Goal: Transaction & Acquisition: Purchase product/service

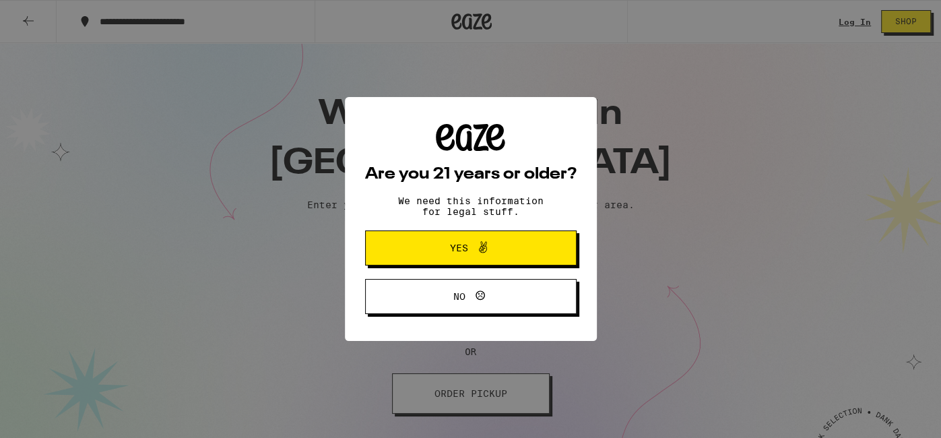
click at [539, 245] on button "Yes" at bounding box center [471, 247] width 212 height 35
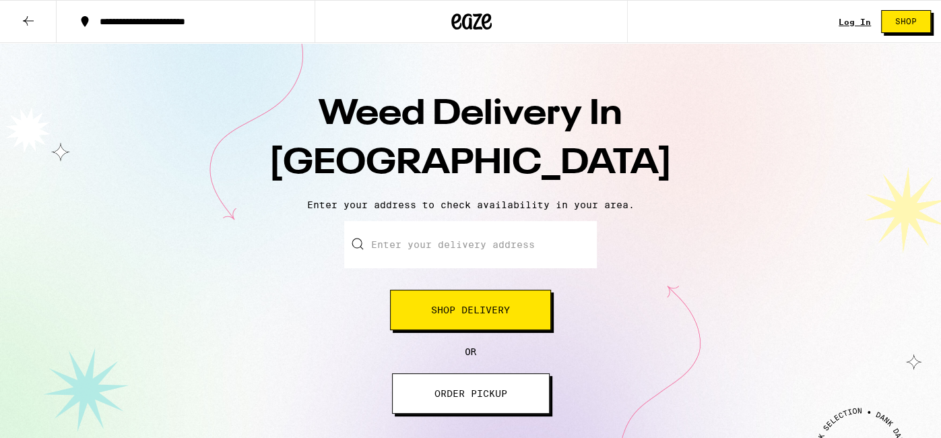
click at [489, 256] on input "Enter your delivery address" at bounding box center [470, 244] width 253 height 47
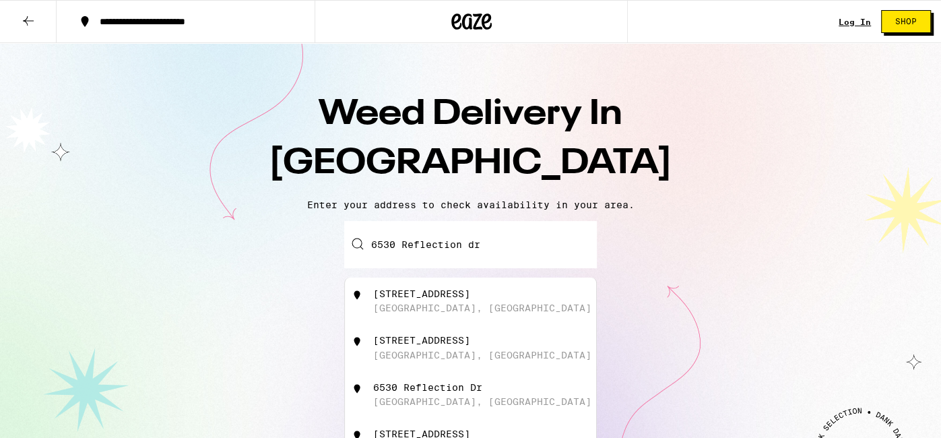
click at [476, 305] on div "6530 Reflection Drive San Diego, CA" at bounding box center [493, 301] width 241 height 26
type input "6530 Reflection Drive, San Diego, CA"
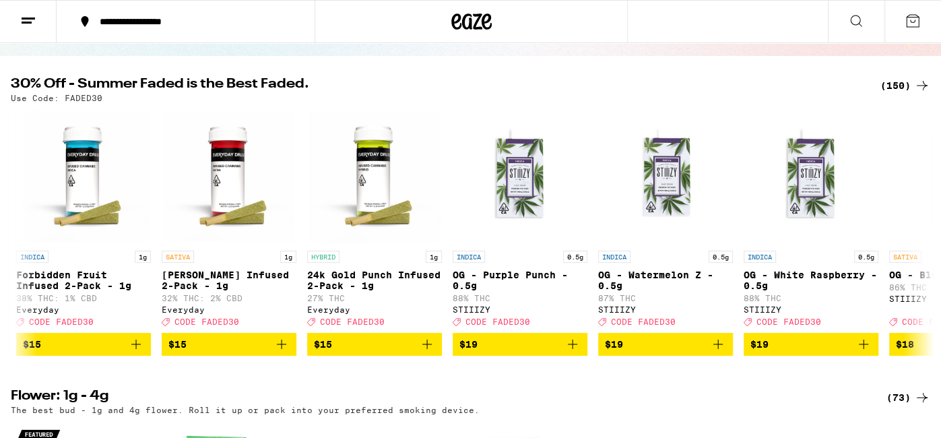
scroll to position [0, 2908]
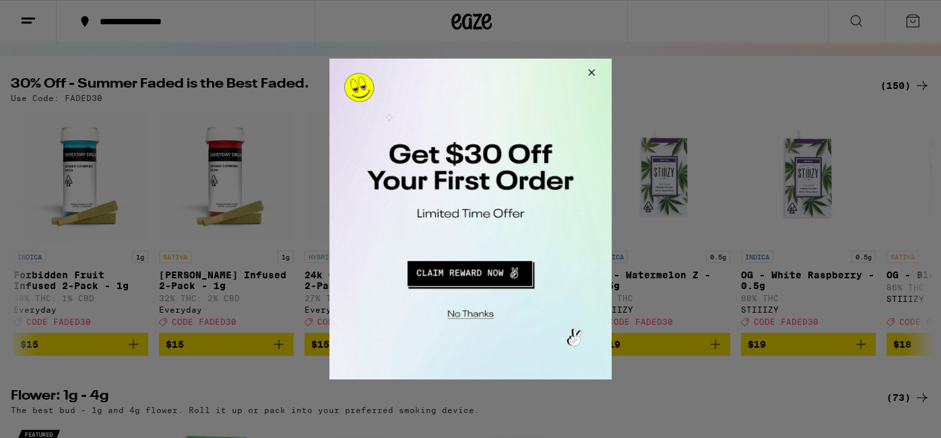
click at [502, 275] on button "Redirect to URL" at bounding box center [469, 271] width 234 height 32
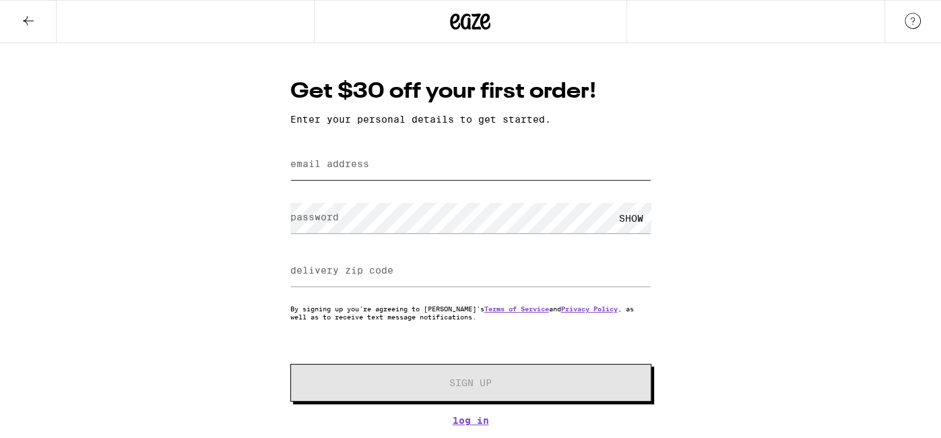
click at [440, 174] on input "email address" at bounding box center [470, 165] width 361 height 30
type input "[EMAIL_ADDRESS][DOMAIN_NAME]"
click at [325, 274] on div "delivery zip code" at bounding box center [470, 271] width 361 height 40
click at [629, 224] on div "SHOW" at bounding box center [631, 218] width 40 height 30
click at [629, 224] on div "HIDE" at bounding box center [631, 218] width 40 height 30
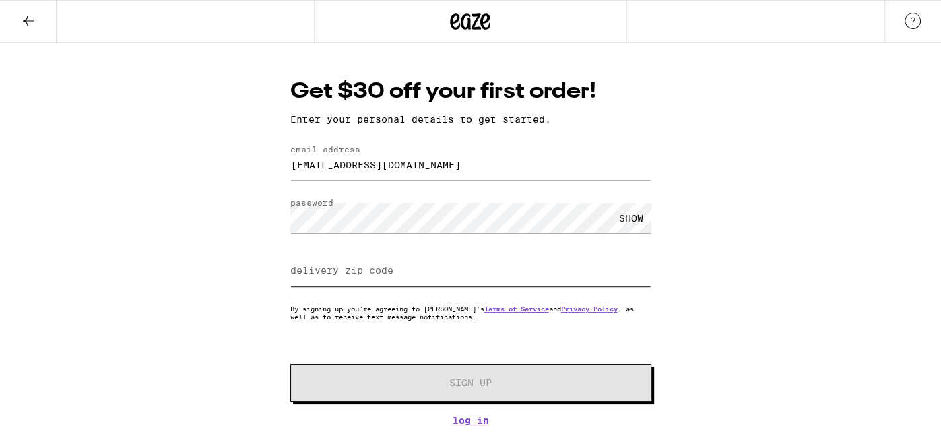
click at [414, 276] on input "delivery zip code" at bounding box center [470, 271] width 361 height 30
type input "6530"
click at [486, 280] on input "delivery zip code" at bounding box center [470, 271] width 361 height 30
type input "1"
click at [647, 274] on input "1" at bounding box center [470, 271] width 361 height 30
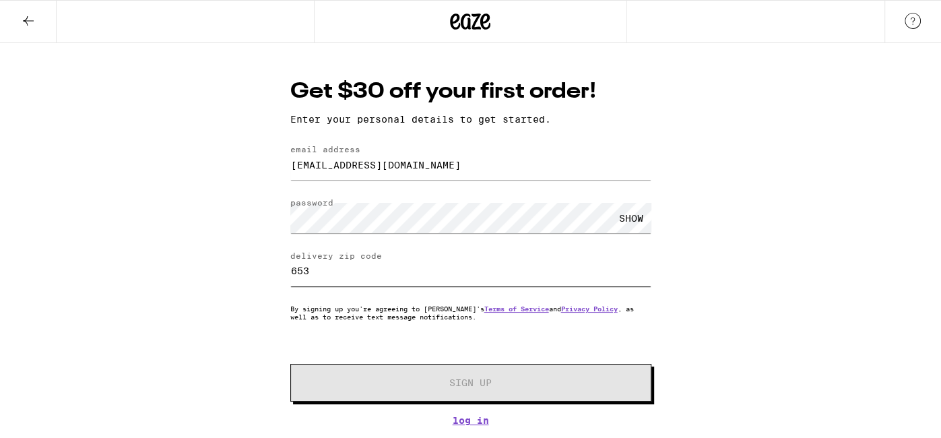
type input "6530"
type input "6"
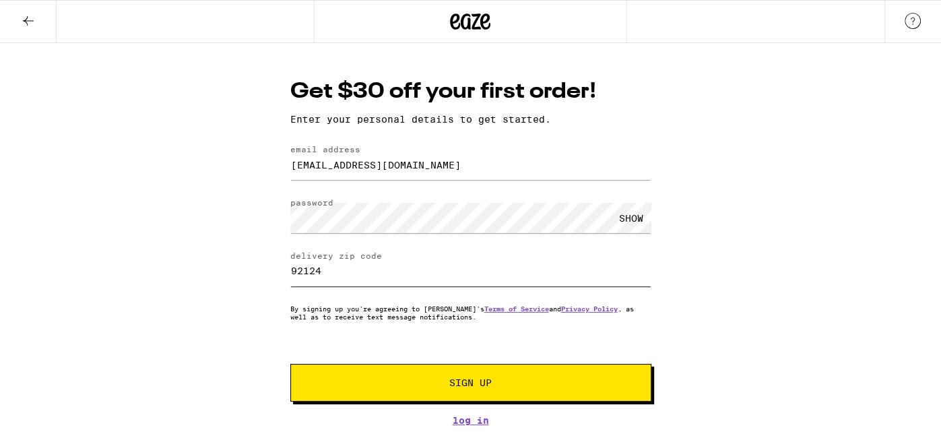
type input "92124"
click at [539, 395] on button "Sign Up" at bounding box center [470, 383] width 361 height 38
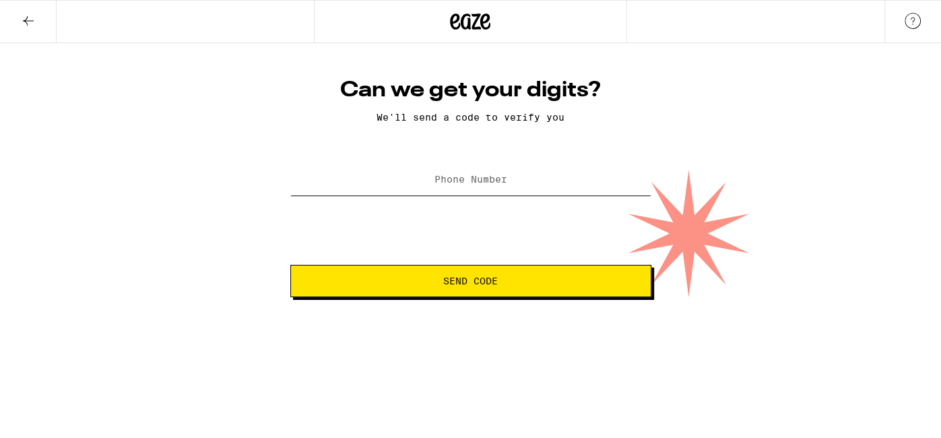
click at [515, 171] on input "Phone Number" at bounding box center [470, 180] width 361 height 30
type input "(254) 282-2963"
click at [529, 282] on span "Send Code" at bounding box center [471, 280] width 338 height 9
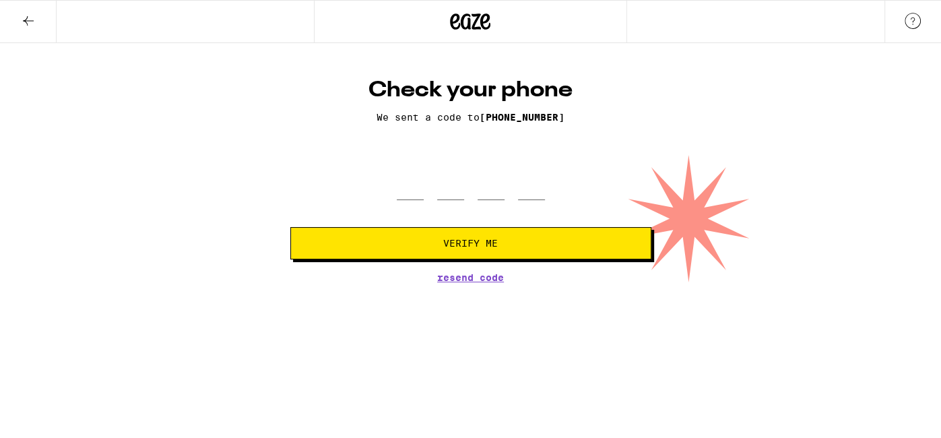
click at [22, 29] on button at bounding box center [28, 22] width 57 height 42
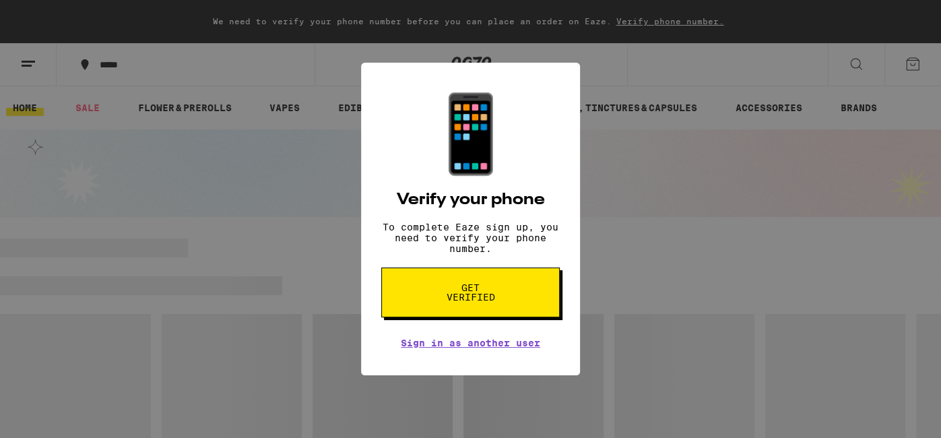
click at [492, 285] on button "Get verified" at bounding box center [470, 293] width 179 height 50
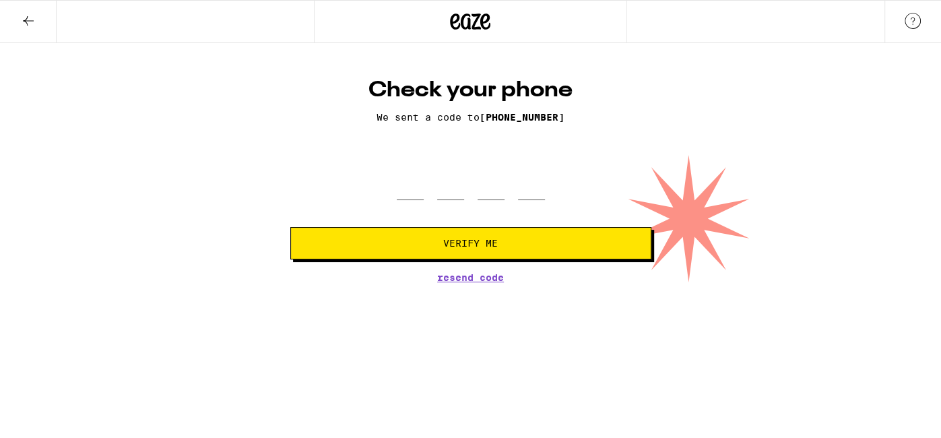
click at [912, 18] on img at bounding box center [913, 21] width 16 height 16
click at [534, 254] on button "Verify Me" at bounding box center [470, 243] width 361 height 32
click at [482, 279] on span "Resend Code" at bounding box center [470, 277] width 67 height 9
drag, startPoint x: 560, startPoint y: 121, endPoint x: 456, endPoint y: 119, distance: 104.5
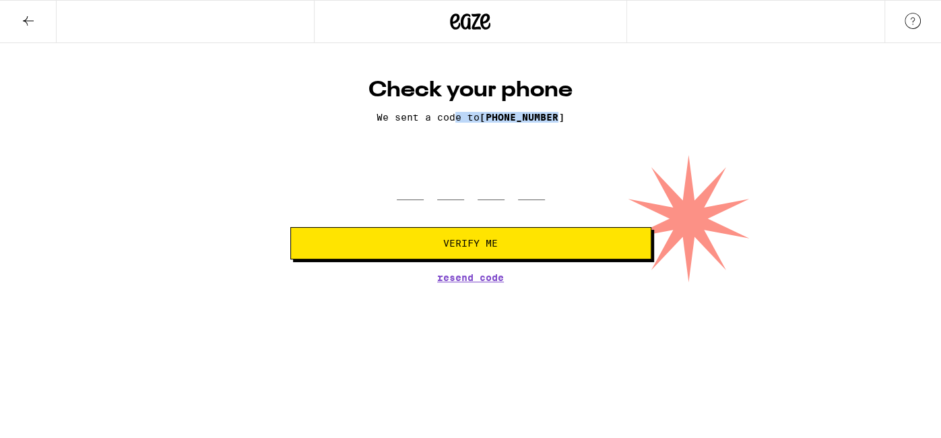
click at [456, 119] on p "We sent a code to (254) 282-2963" at bounding box center [470, 117] width 361 height 11
click at [617, 131] on div "Check your phone We sent a code to (254) 282-2963 Verify Me Resend Code" at bounding box center [471, 180] width 388 height 206
click at [28, 18] on icon at bounding box center [28, 21] width 16 height 16
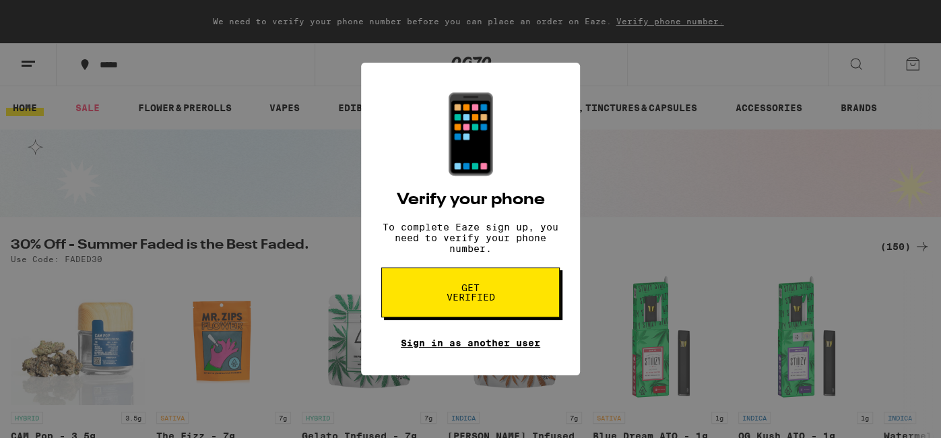
click at [493, 348] on link "Sign in as another user" at bounding box center [470, 343] width 139 height 11
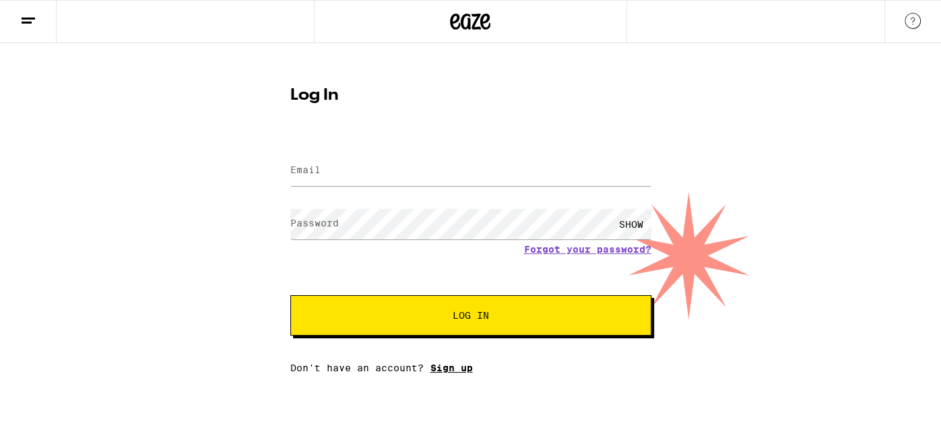
click at [450, 372] on link "Sign up" at bounding box center [452, 368] width 42 height 11
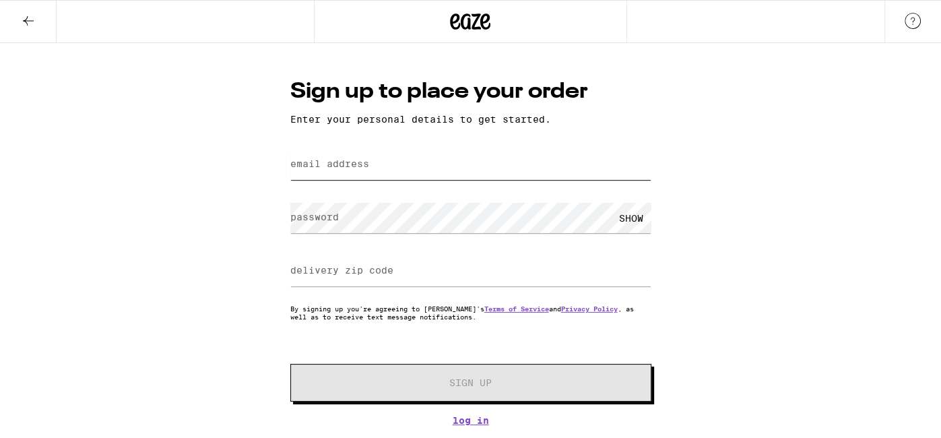
click at [419, 169] on input "email address" at bounding box center [470, 165] width 361 height 30
type input "[EMAIL_ADDRESS][DOMAIN_NAME]"
click at [637, 221] on div "SHOW" at bounding box center [631, 218] width 40 height 30
click at [637, 221] on div "HIDE" at bounding box center [631, 218] width 40 height 30
click at [518, 275] on input "delivery zip code" at bounding box center [470, 271] width 361 height 30
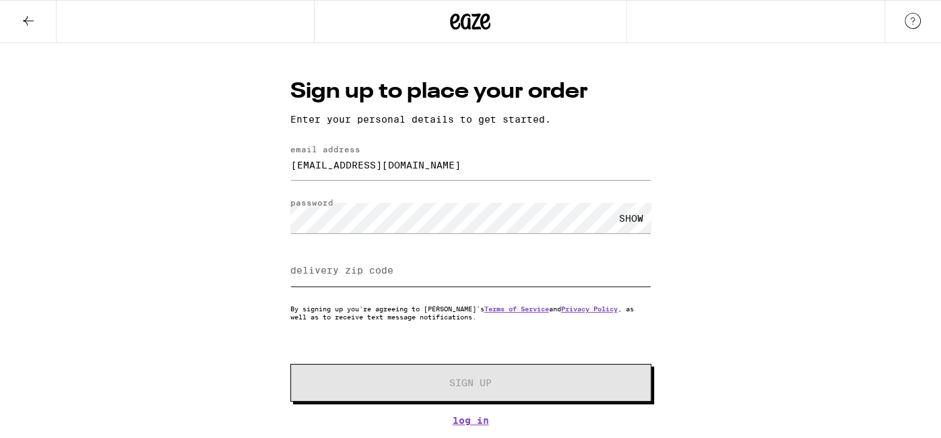
type input "92124"
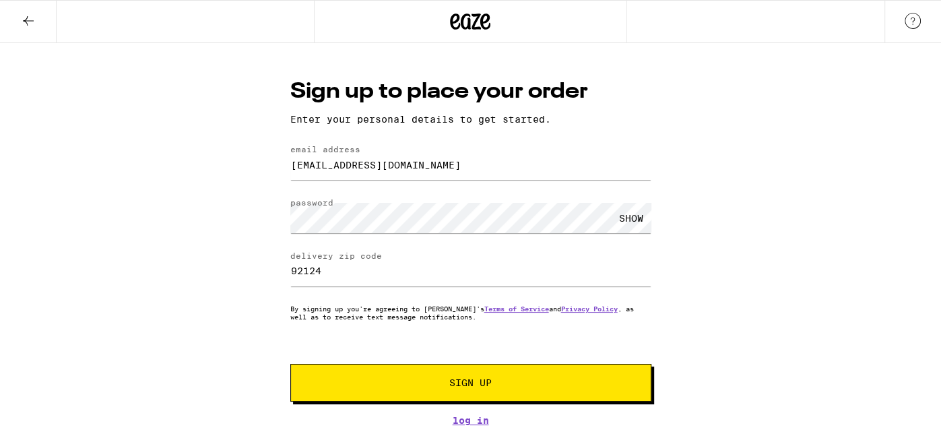
click at [534, 375] on button "Sign Up" at bounding box center [470, 383] width 361 height 38
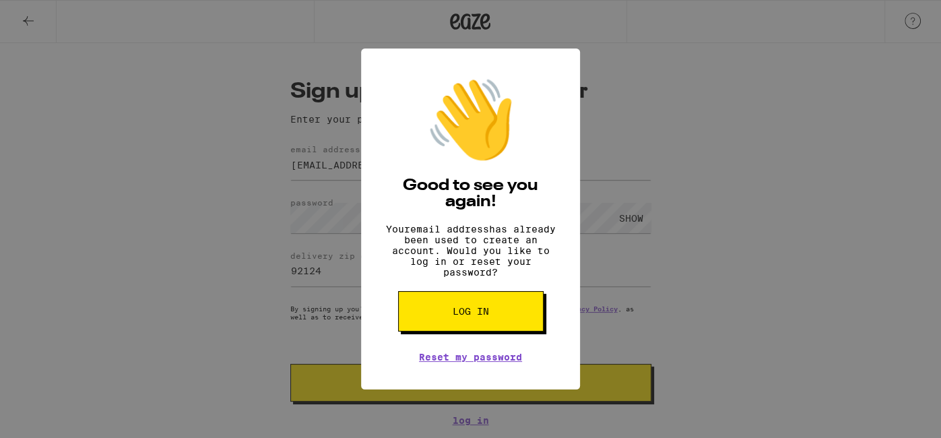
click at [513, 330] on button "Log in" at bounding box center [471, 311] width 146 height 40
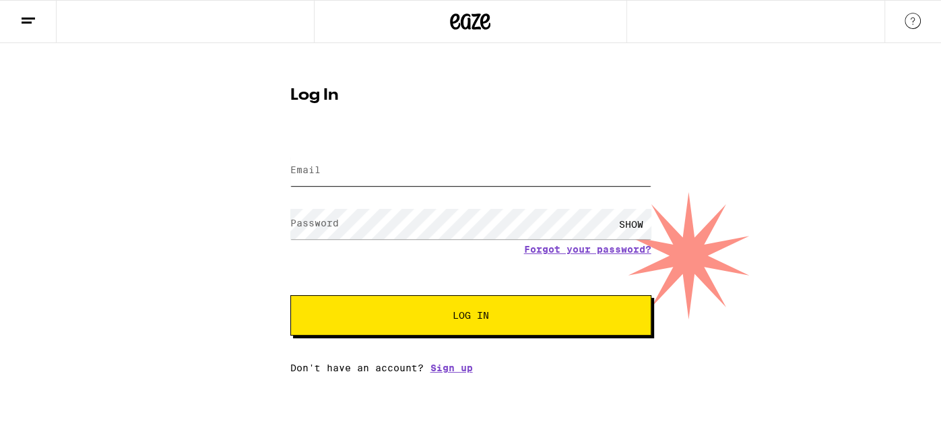
click at [444, 178] on input "Email" at bounding box center [470, 171] width 361 height 30
type input "[EMAIL_ADDRESS][DOMAIN_NAME]"
click at [478, 309] on button "Log In" at bounding box center [470, 315] width 361 height 40
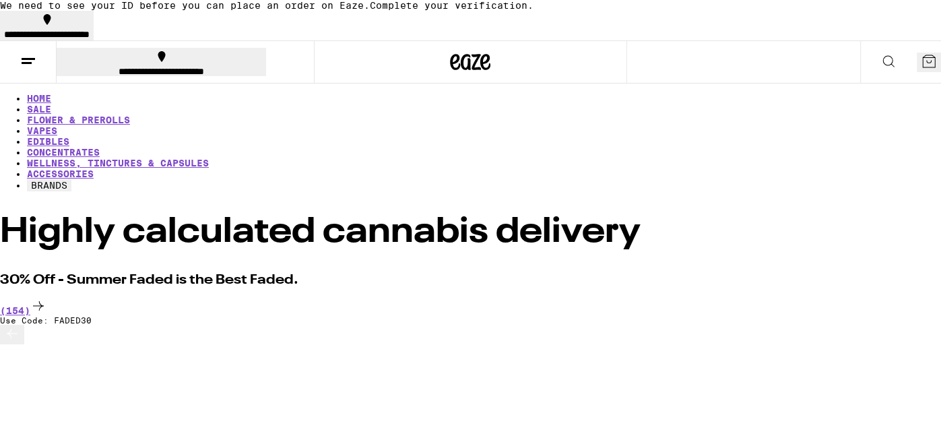
click at [137, 67] on div "**********" at bounding box center [161, 71] width 201 height 9
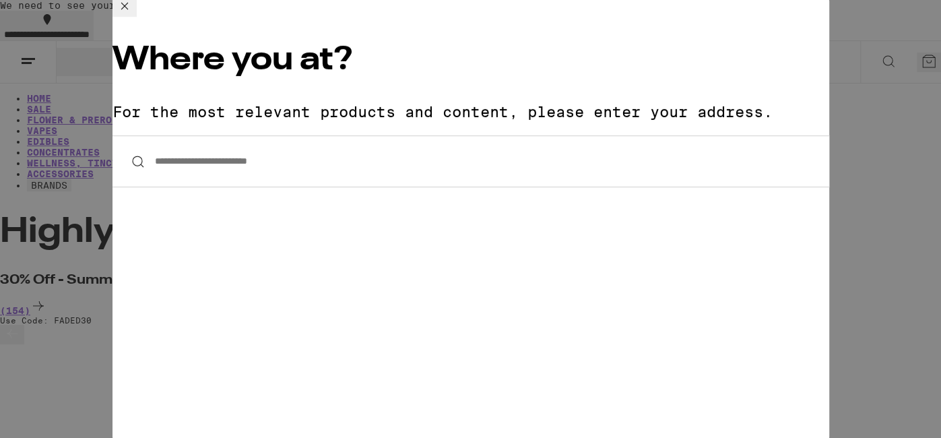
click at [212, 135] on input "**********" at bounding box center [471, 161] width 717 height 52
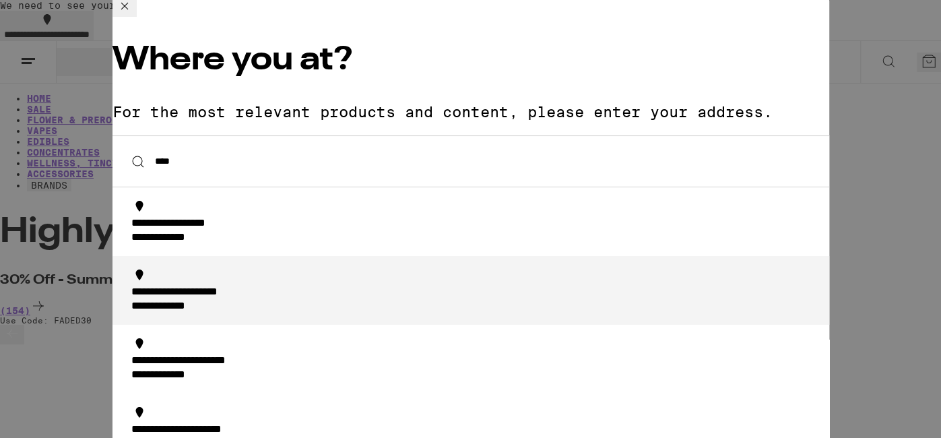
click at [181, 286] on div "**********" at bounding box center [204, 293] width 146 height 14
type input "**********"
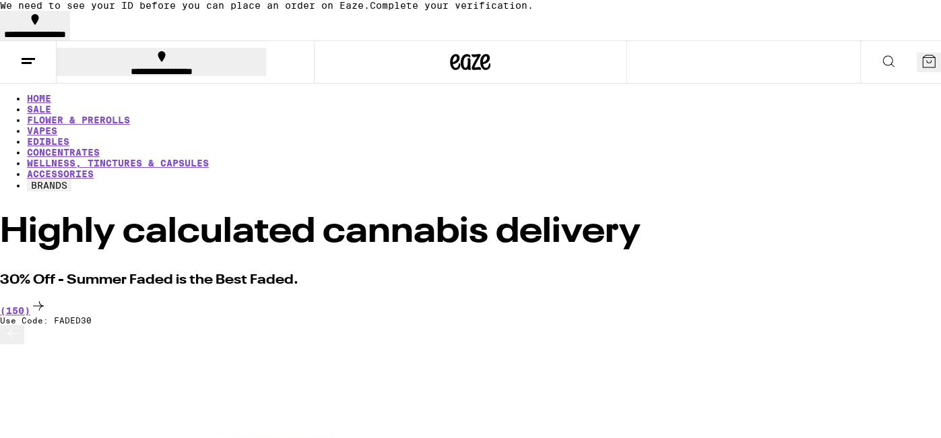
click at [21, 58] on icon at bounding box center [28, 61] width 16 height 16
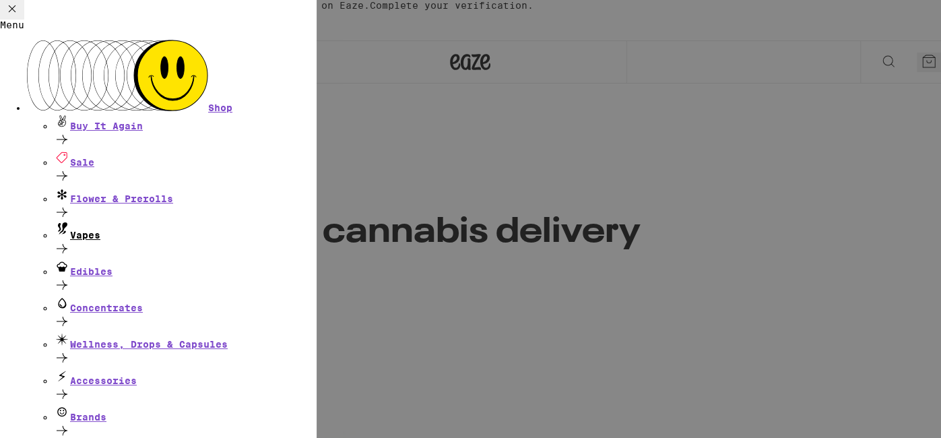
scroll to position [144, 0]
click at [75, 437] on link "Earn $ 40" at bounding box center [51, 446] width 49 height 11
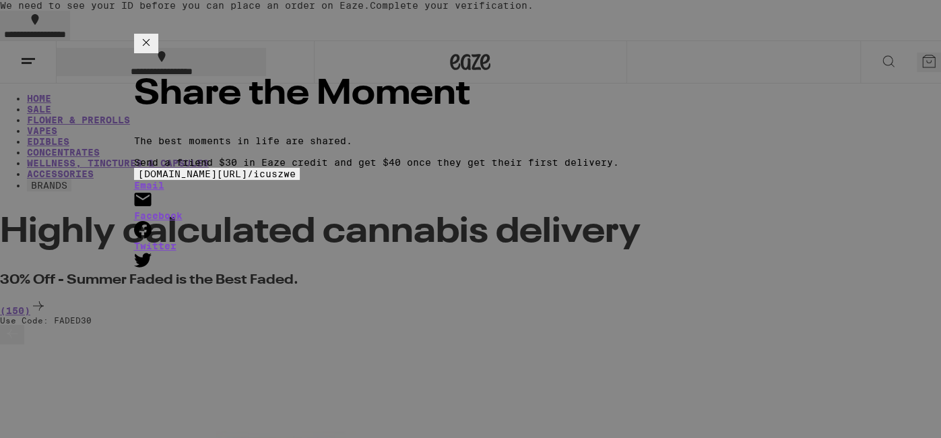
click at [6, 160] on div "Share the Moment The best moments in life are shared. Send a friend $30 in Eaze…" at bounding box center [470, 219] width 941 height 438
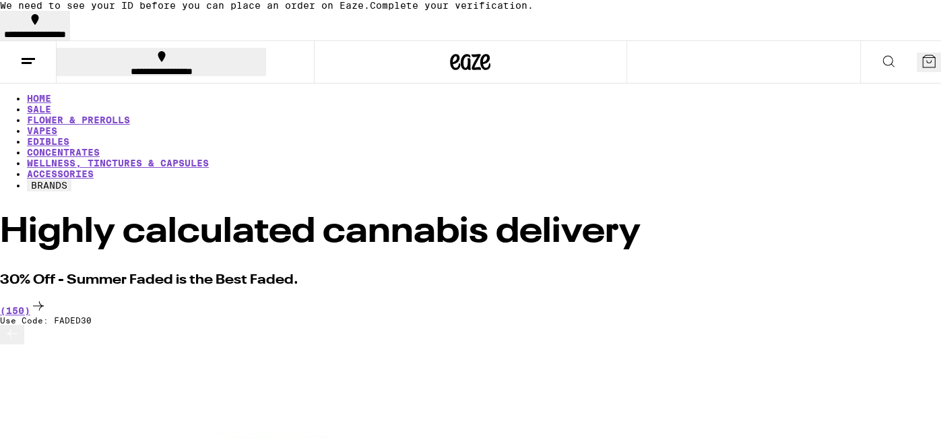
click at [29, 59] on line at bounding box center [28, 59] width 13 height 0
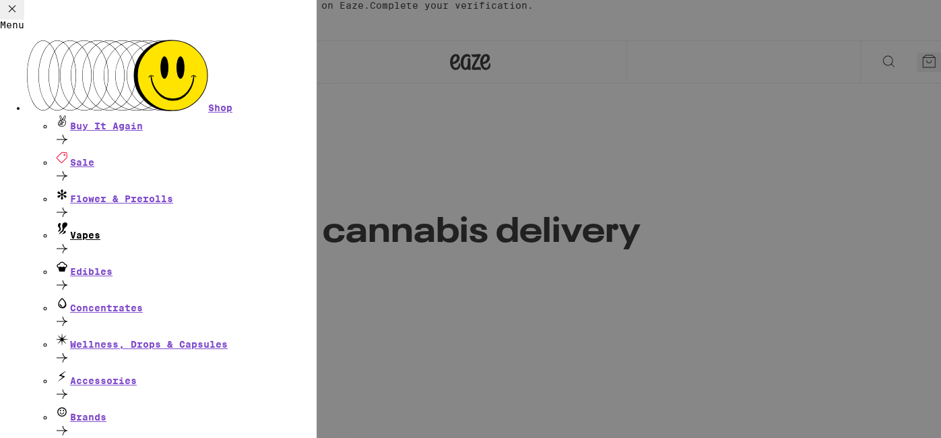
scroll to position [111, 0]
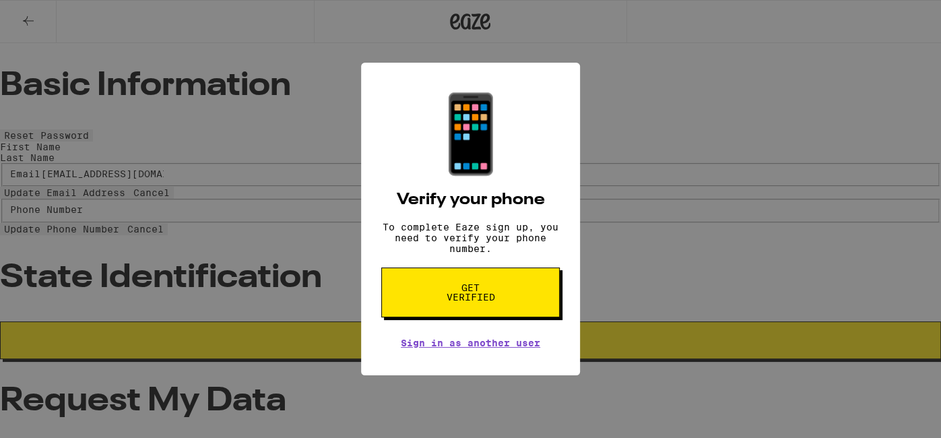
click at [757, 179] on div "📱 Verify your phone To complete Eaze sign up, you need to verify your phone num…" at bounding box center [470, 219] width 941 height 438
click at [293, 70] on div "📱 Verify your phone To complete Eaze sign up, you need to verify your phone num…" at bounding box center [470, 219] width 941 height 438
click at [503, 284] on button "Get verified" at bounding box center [470, 293] width 179 height 50
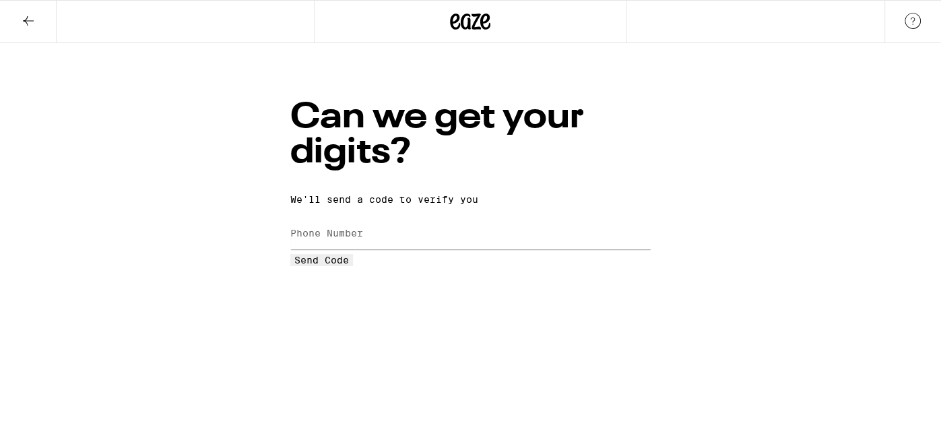
click at [491, 214] on div at bounding box center [470, 234] width 361 height 40
click at [491, 219] on input "Phone Number" at bounding box center [470, 234] width 361 height 30
type input "[PHONE_NUMBER]"
click at [349, 265] on span "Send Code" at bounding box center [321, 260] width 55 height 11
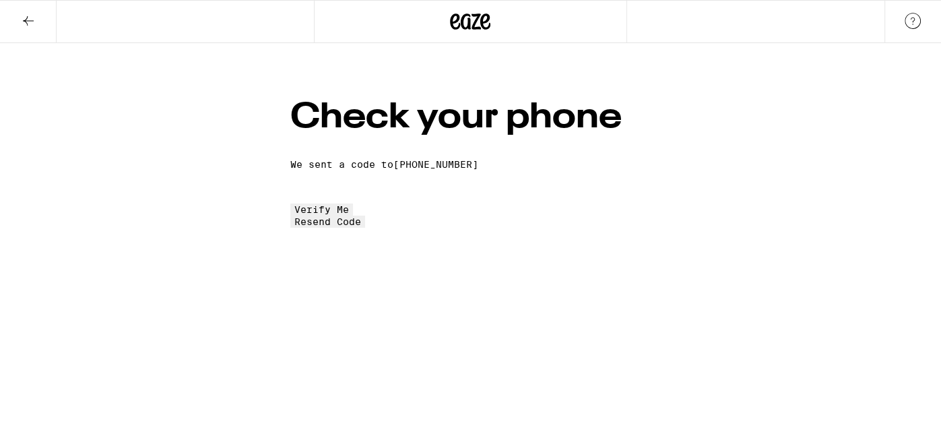
click at [410, 191] on input "tel" at bounding box center [352, 185] width 124 height 12
type input "2"
type input "3"
type input "5"
type input "9"
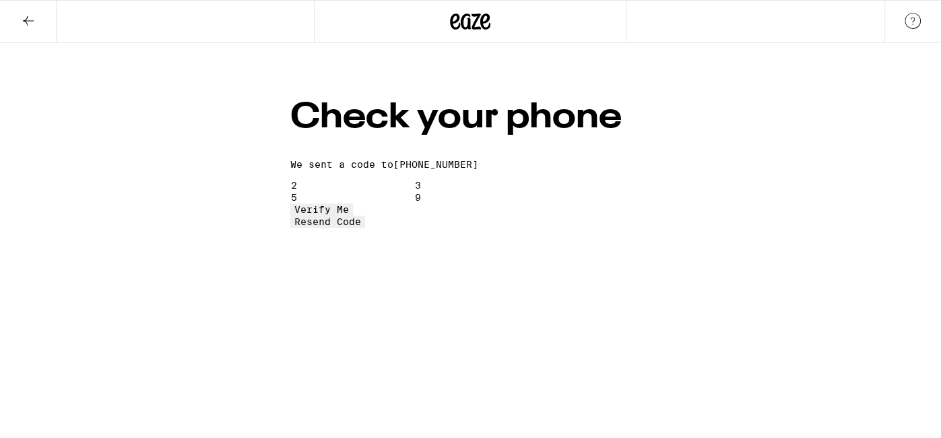
click at [353, 216] on button "Verify Me" at bounding box center [321, 210] width 63 height 12
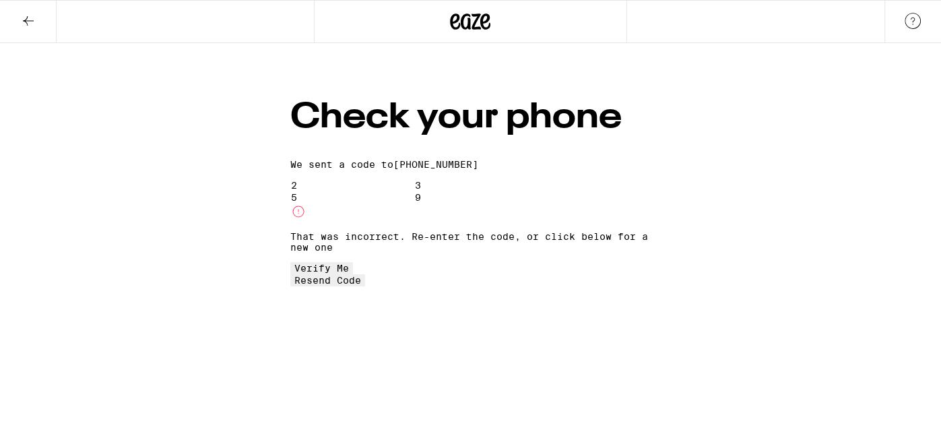
click at [538, 191] on input "9" at bounding box center [476, 197] width 124 height 12
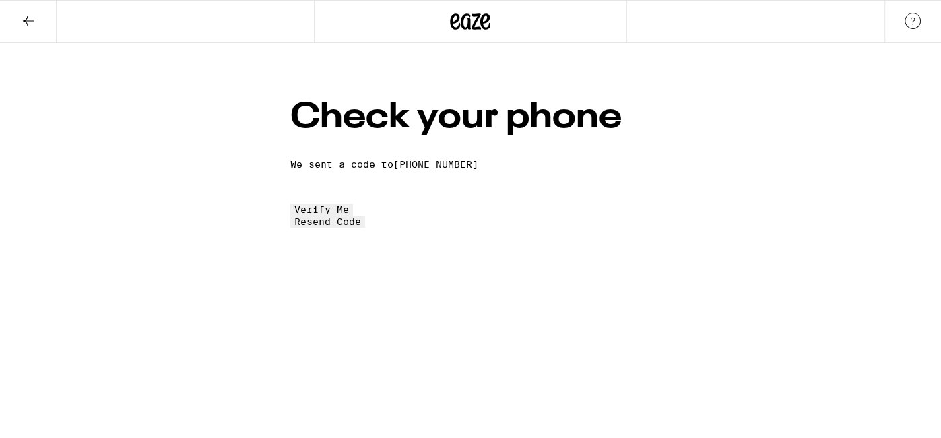
type input "2"
type input "7"
type input "4"
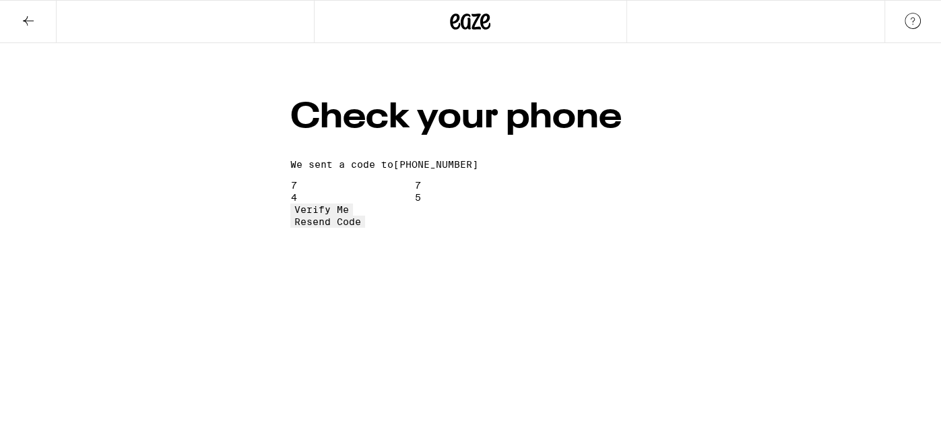
type input "5"
click at [349, 215] on span "Verify Me" at bounding box center [321, 209] width 55 height 11
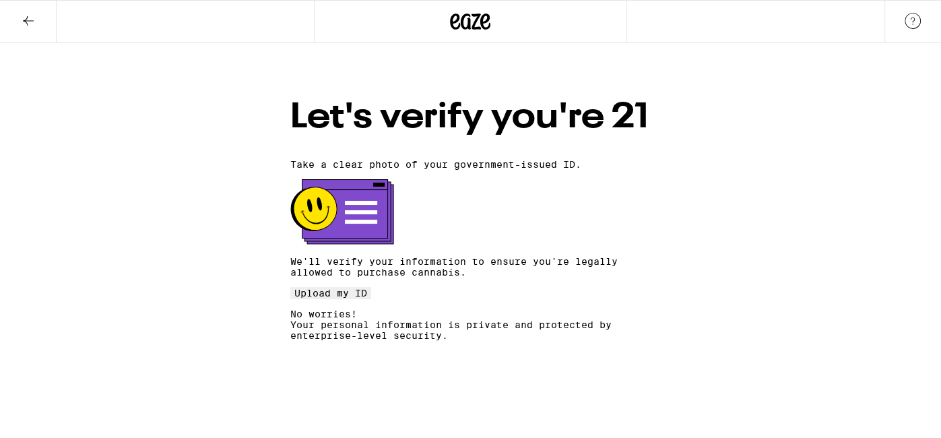
click at [371, 299] on button "Upload my ID" at bounding box center [330, 293] width 81 height 12
click at [377, 201] on rect at bounding box center [361, 203] width 32 height 4
click at [371, 299] on button "Upload my ID" at bounding box center [330, 293] width 81 height 12
click at [30, 24] on icon at bounding box center [28, 21] width 16 height 16
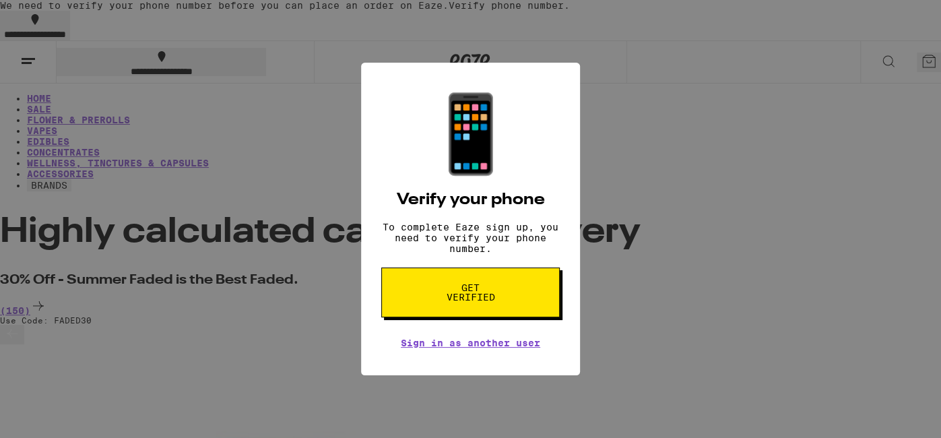
click at [251, 181] on div "📱 Verify your phone To complete Eaze sign up, you need to verify your phone num…" at bounding box center [470, 219] width 941 height 438
click at [666, 169] on div "📱 Verify your phone To complete Eaze sign up, you need to verify your phone num…" at bounding box center [470, 219] width 941 height 438
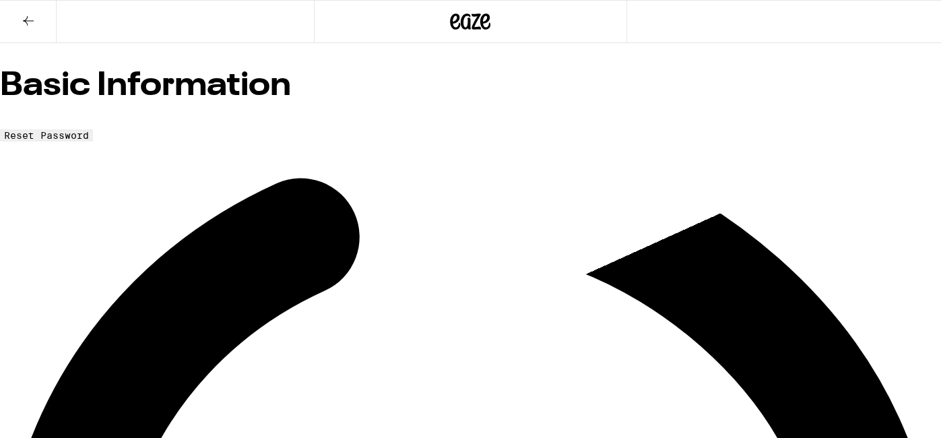
click at [8, 9] on button at bounding box center [28, 22] width 57 height 42
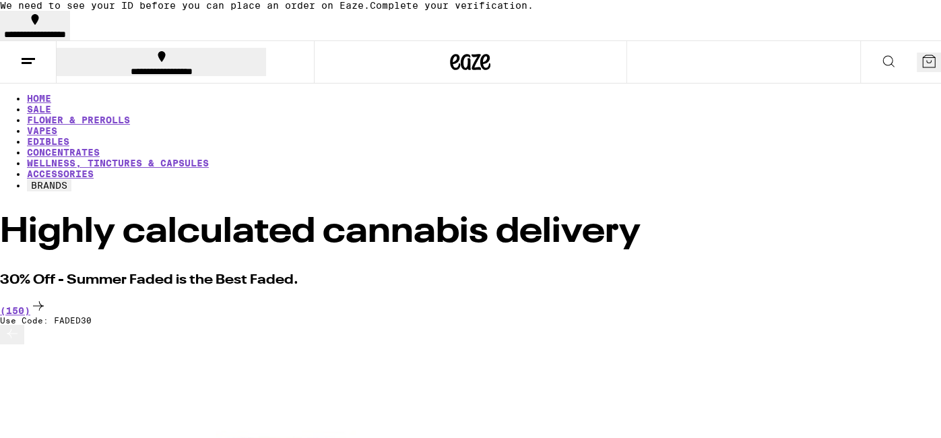
click at [52, 78] on button at bounding box center [28, 62] width 57 height 42
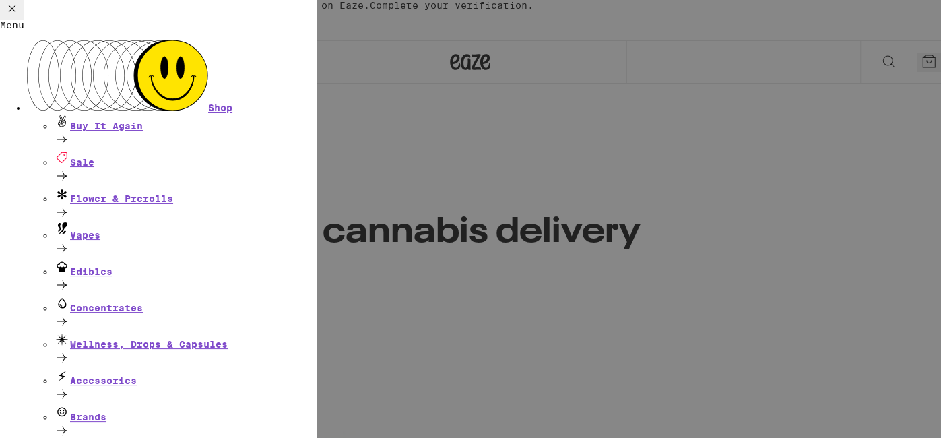
scroll to position [144, 0]
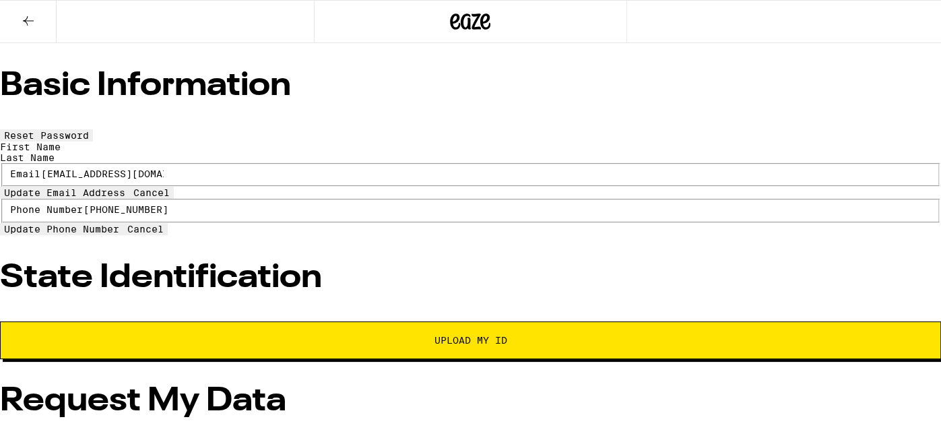
click at [528, 336] on span "Upload My ID" at bounding box center [470, 340] width 848 height 9
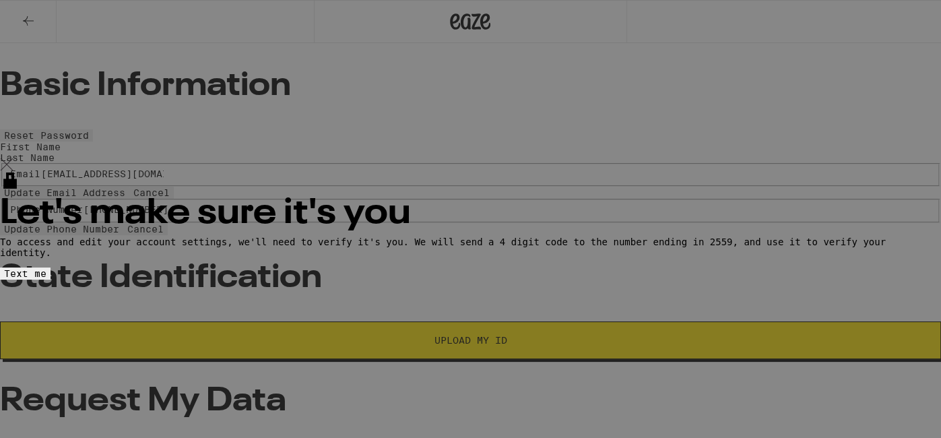
click at [51, 268] on button "Text me" at bounding box center [25, 274] width 51 height 12
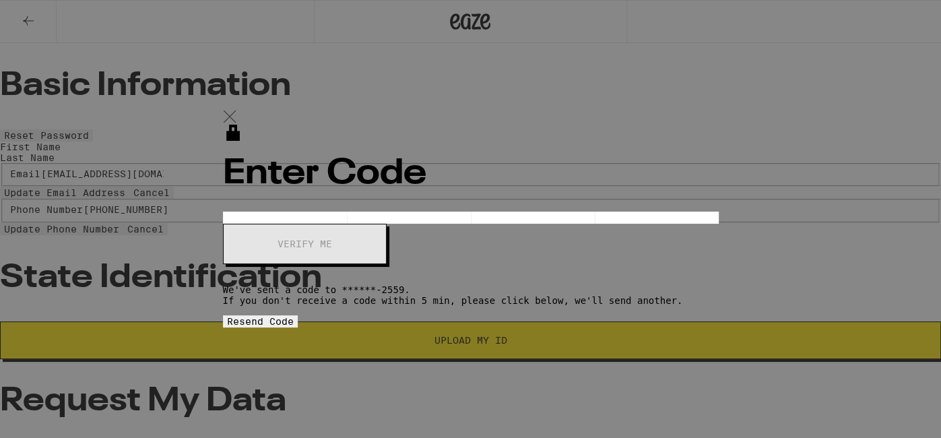
click at [347, 212] on input "OTP Code" at bounding box center [285, 218] width 124 height 12
type input "0"
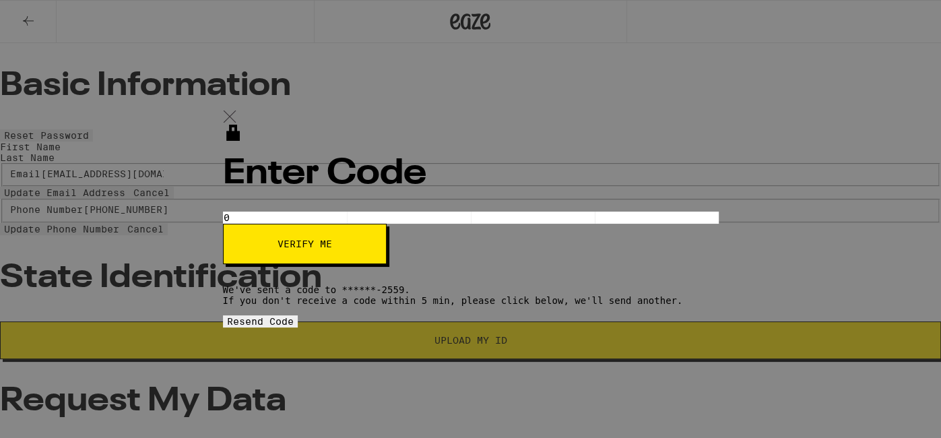
type input "2"
type input "5"
type input "8"
click at [387, 263] on button "Verify me" at bounding box center [305, 244] width 164 height 40
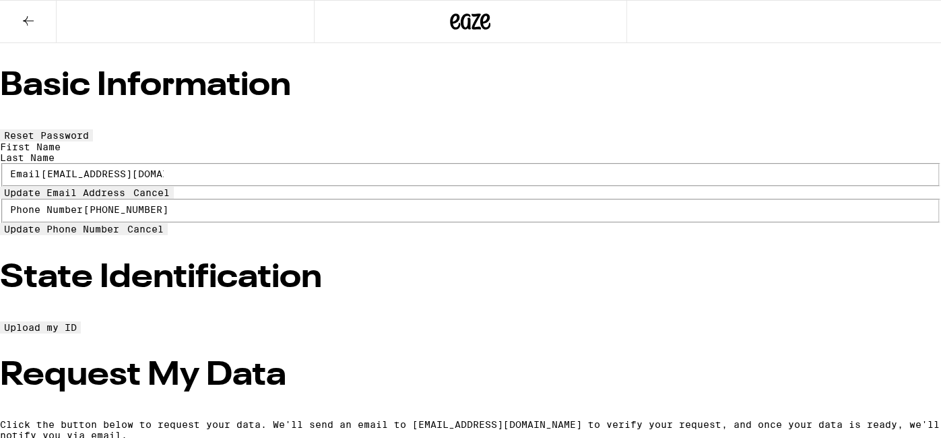
scroll to position [1, 0]
click at [77, 321] on span "Upload my ID" at bounding box center [40, 326] width 73 height 11
click at [20, 31] on button at bounding box center [28, 22] width 57 height 42
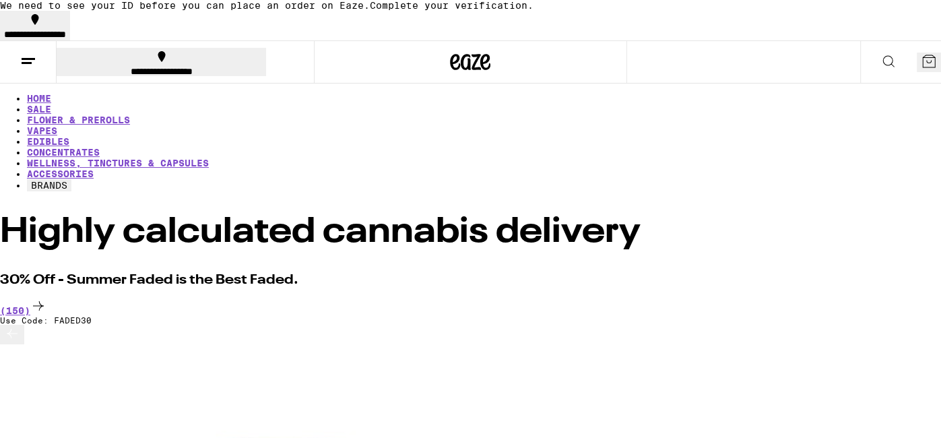
click at [32, 57] on icon at bounding box center [28, 61] width 16 height 16
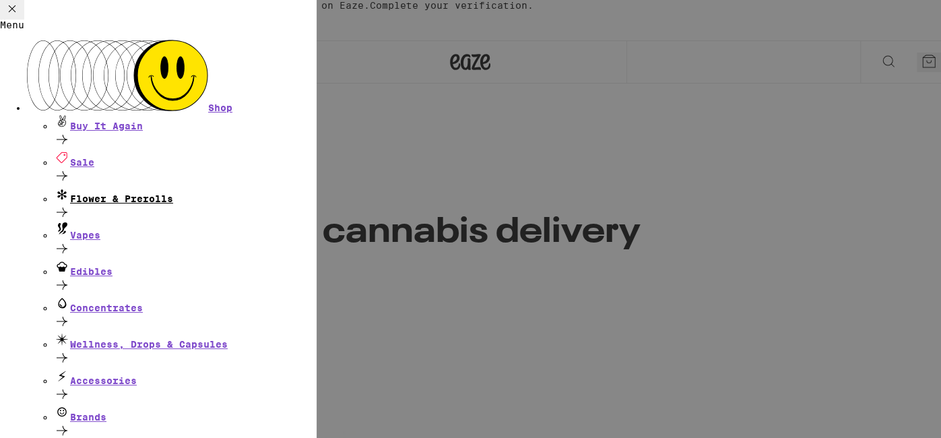
scroll to position [50, 0]
click at [212, 186] on div "Flower & Prerolls" at bounding box center [185, 204] width 263 height 36
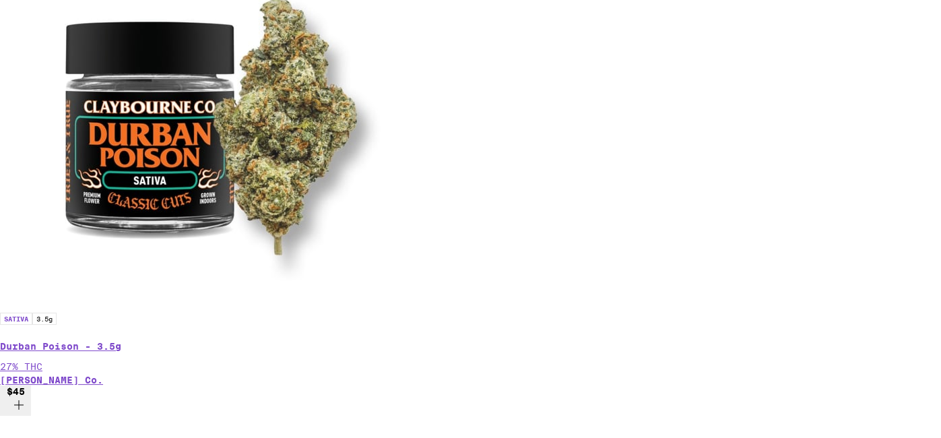
scroll to position [432, 0]
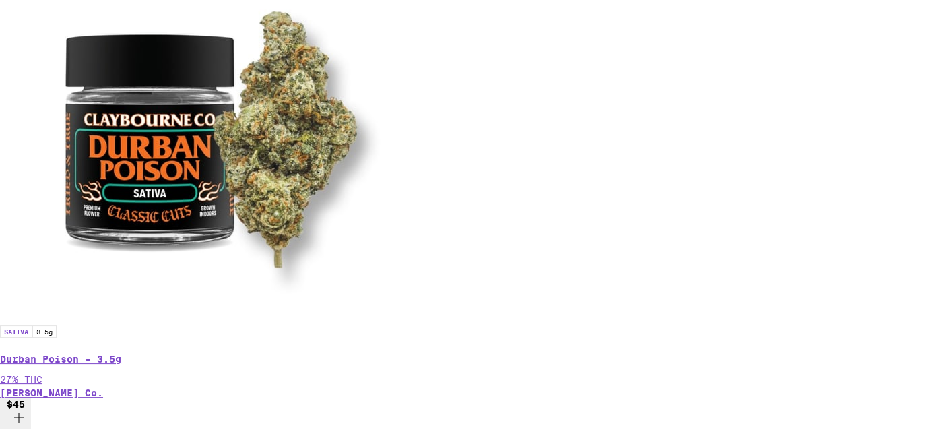
scroll to position [0, 2319]
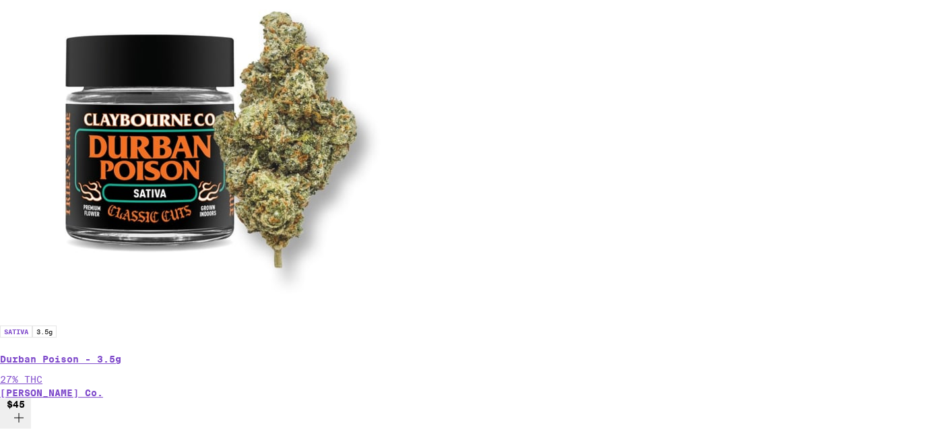
scroll to position [0, 6185]
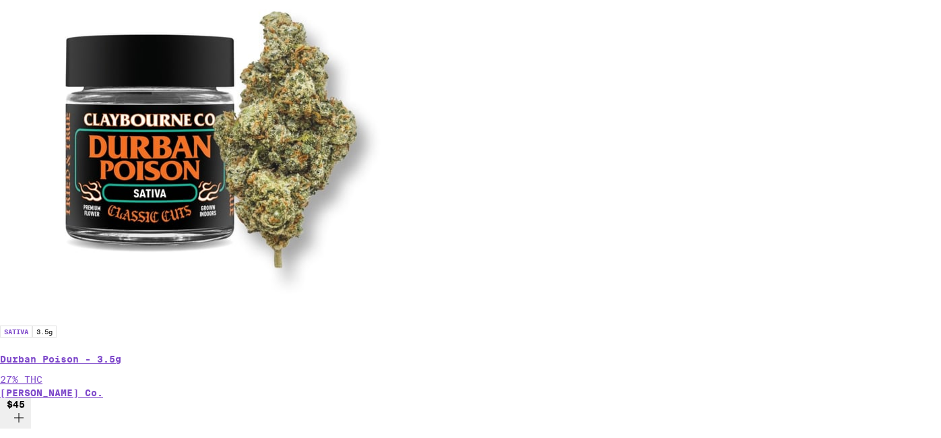
scroll to position [0, 5570]
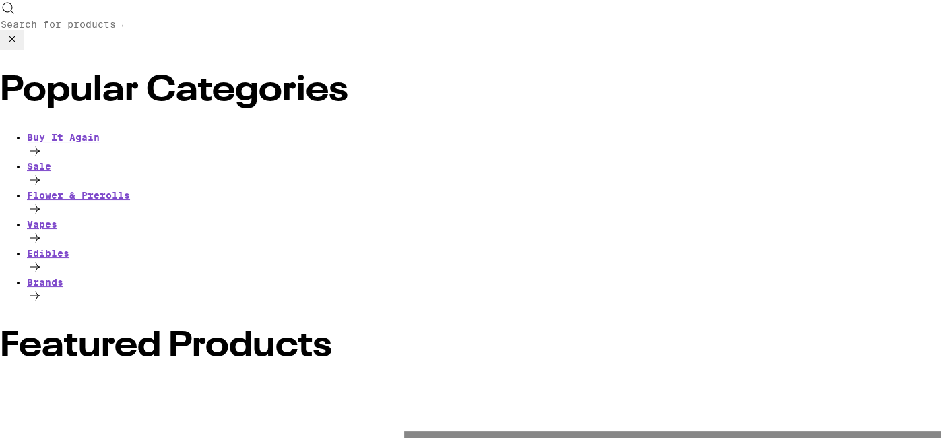
scroll to position [0, 0]
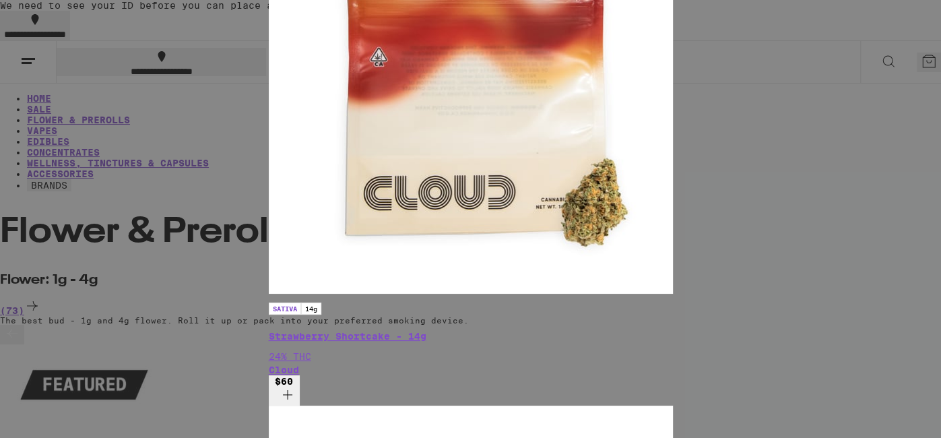
type input "14"
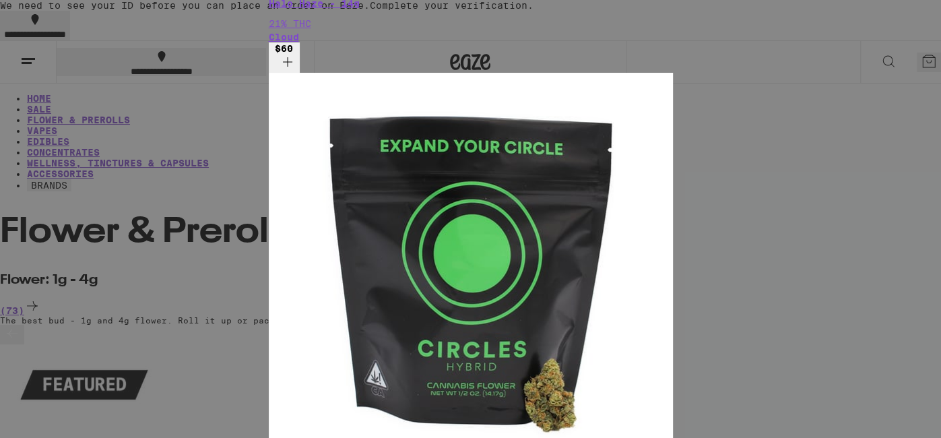
scroll to position [108, 0]
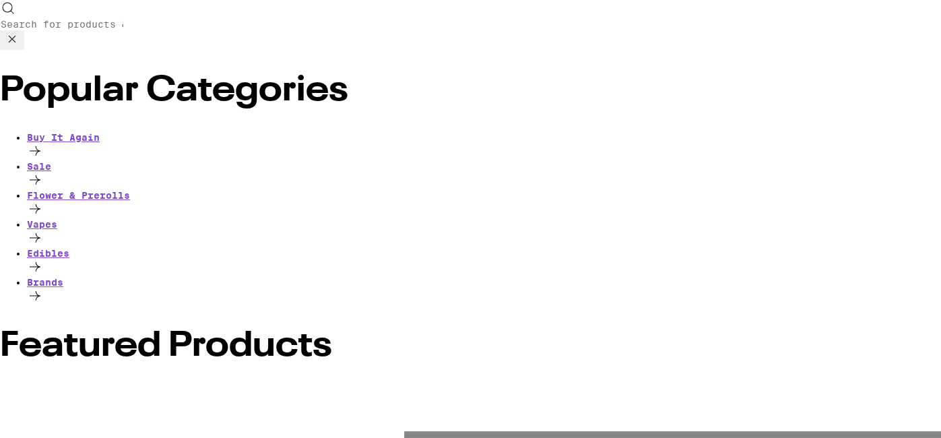
click at [20, 31] on icon at bounding box center [12, 39] width 16 height 16
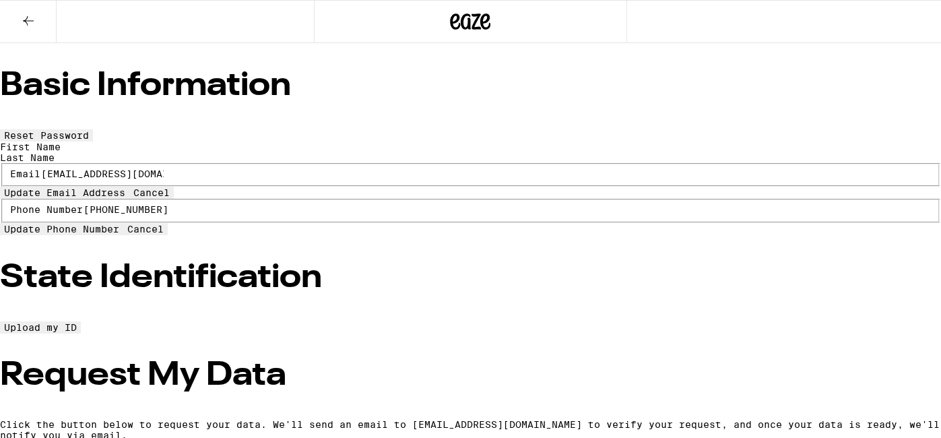
click at [25, 26] on icon at bounding box center [28, 21] width 16 height 16
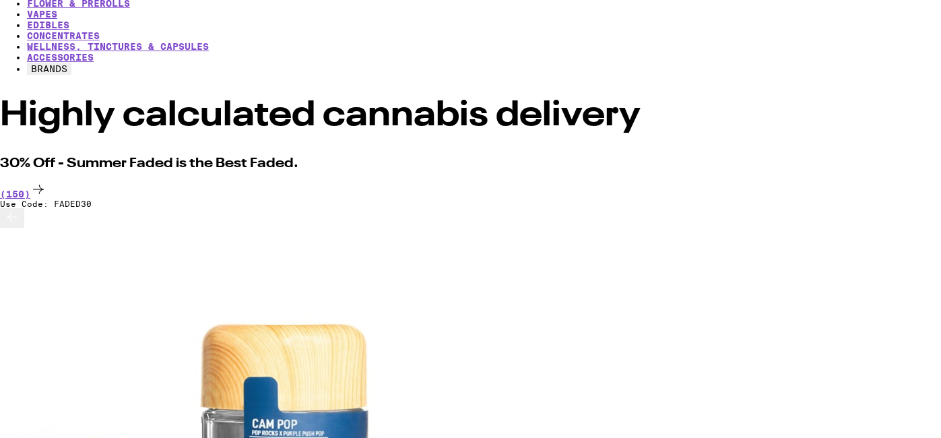
scroll to position [122, 0]
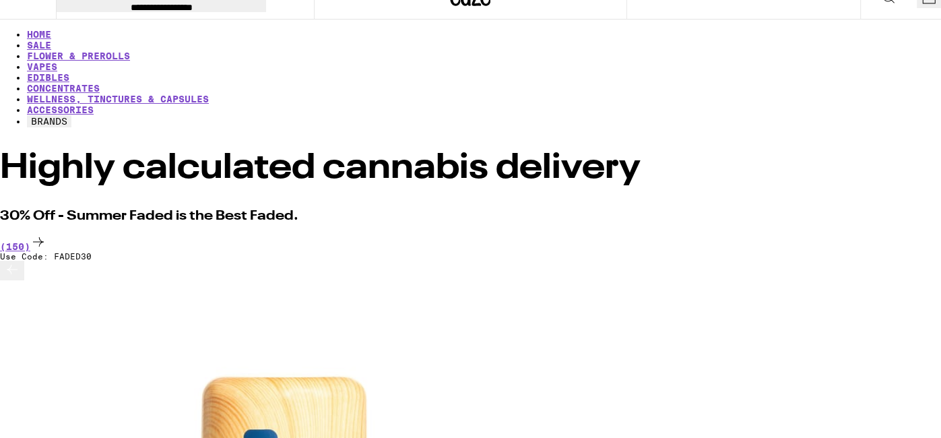
scroll to position [0, 6885]
click at [21, 280] on button at bounding box center [12, 271] width 24 height 20
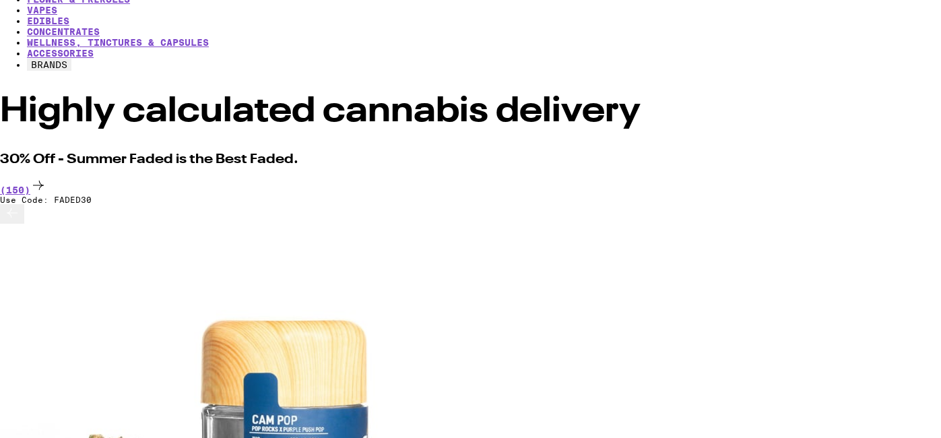
scroll to position [157, 0]
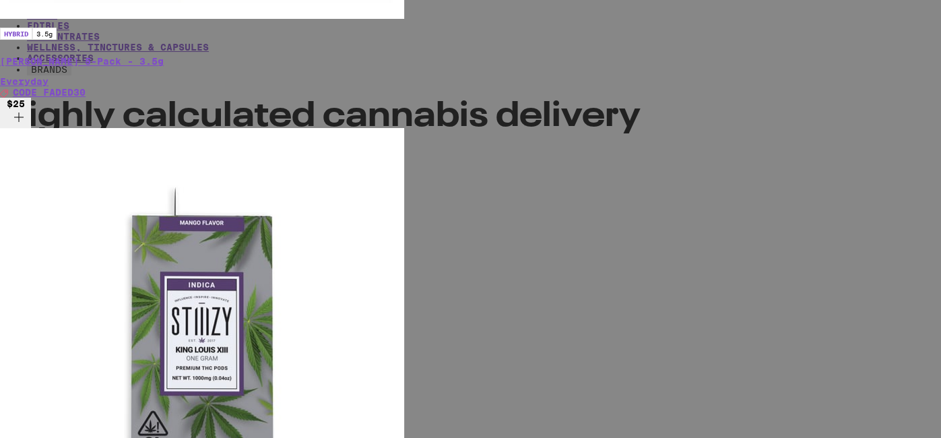
scroll to position [142, 0]
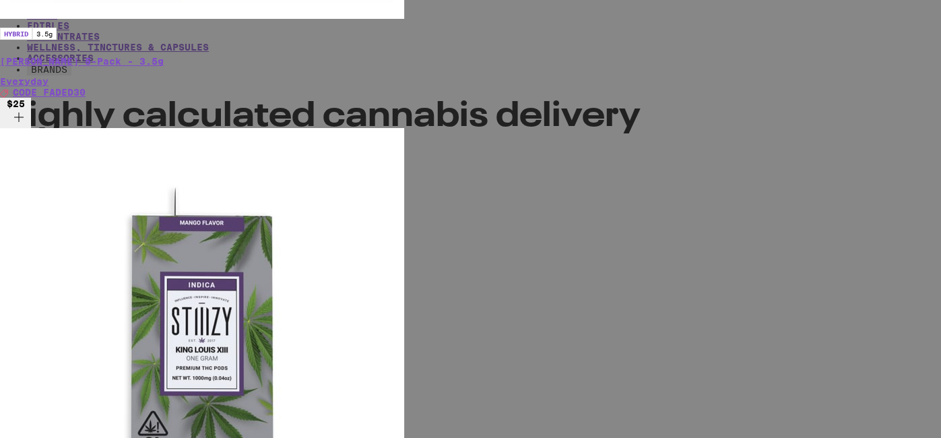
scroll to position [142, 0]
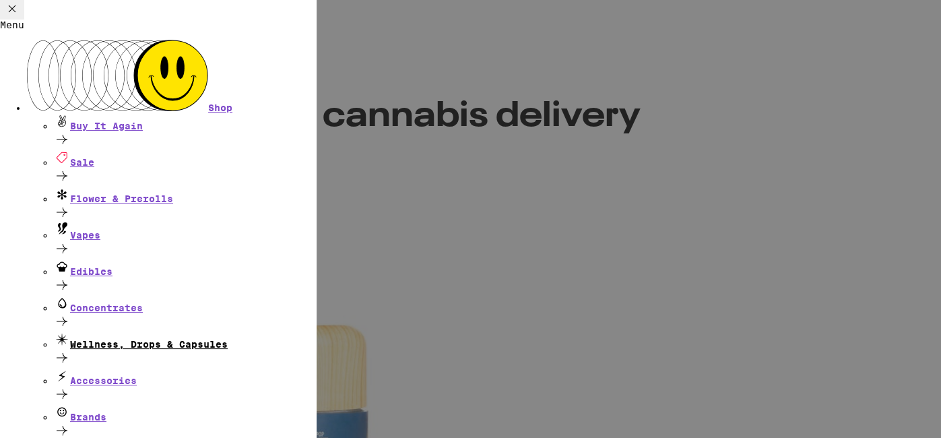
scroll to position [144, 0]
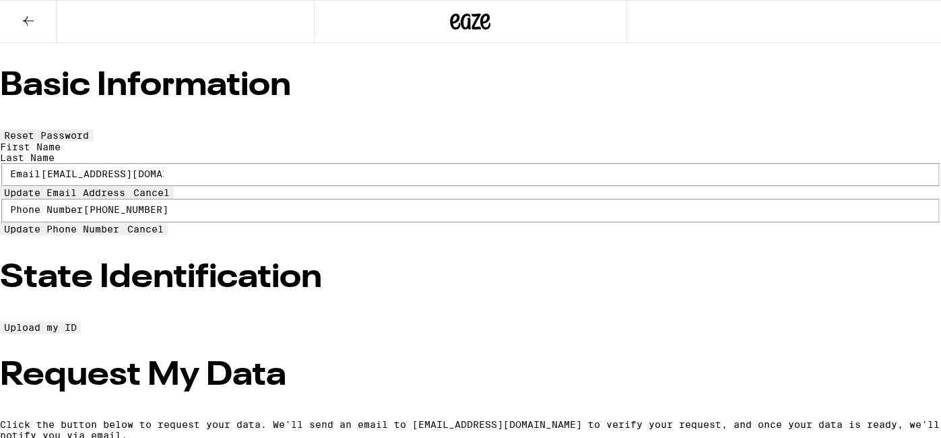
click at [77, 322] on span "Upload my ID" at bounding box center [40, 327] width 73 height 11
click at [81, 321] on button "Upload my ID" at bounding box center [40, 327] width 81 height 12
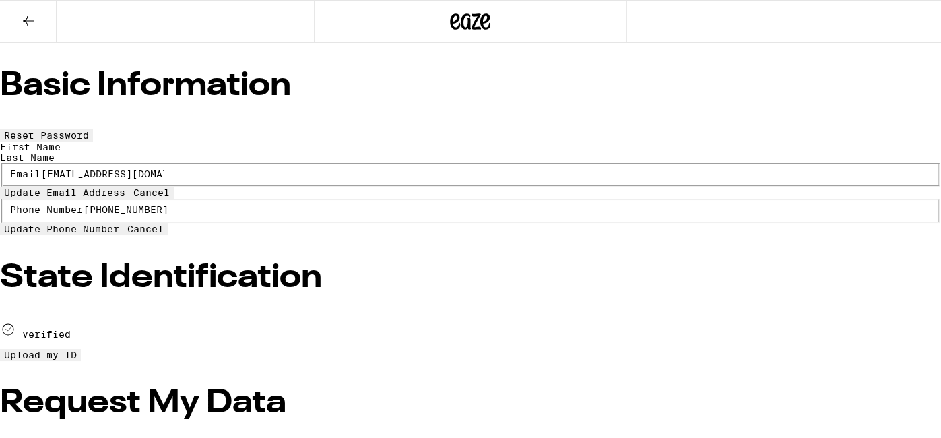
click at [28, 22] on icon at bounding box center [28, 21] width 16 height 16
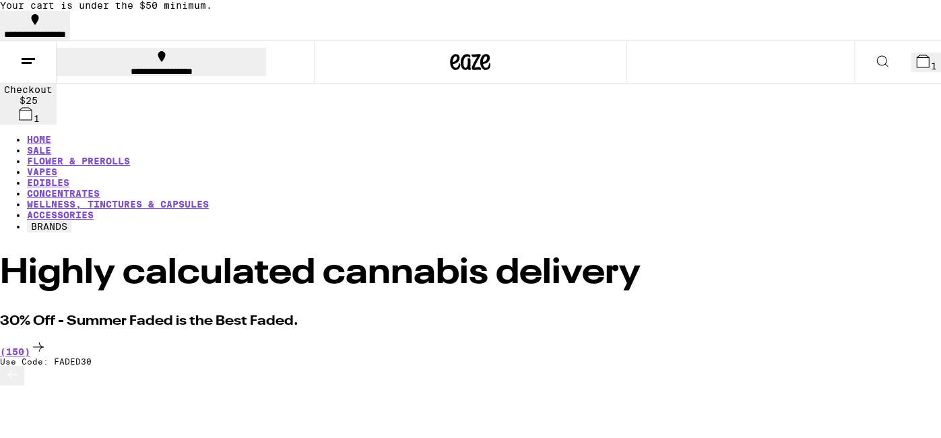
click at [914, 71] on button "1" at bounding box center [926, 63] width 30 height 20
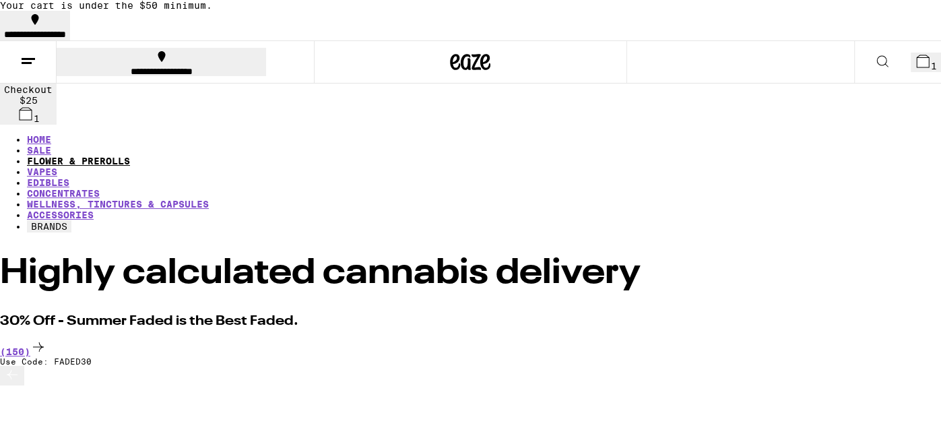
click at [130, 156] on link "FLOWER & PREROLLS" at bounding box center [78, 161] width 103 height 11
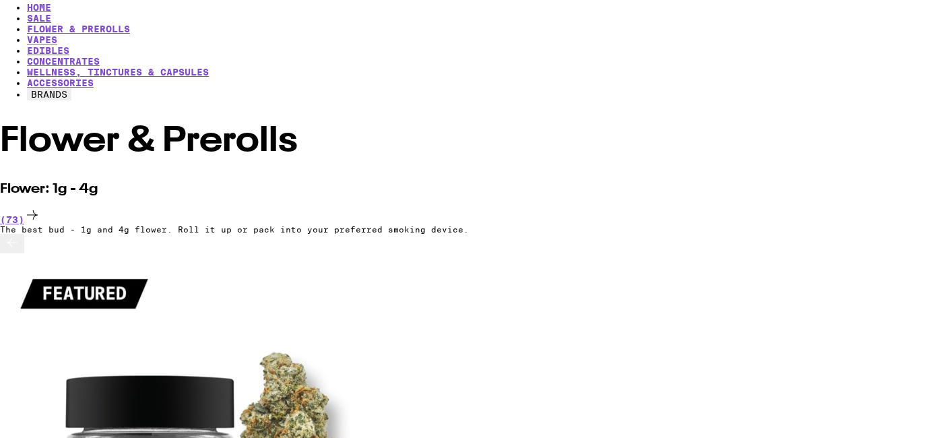
scroll to position [133, 0]
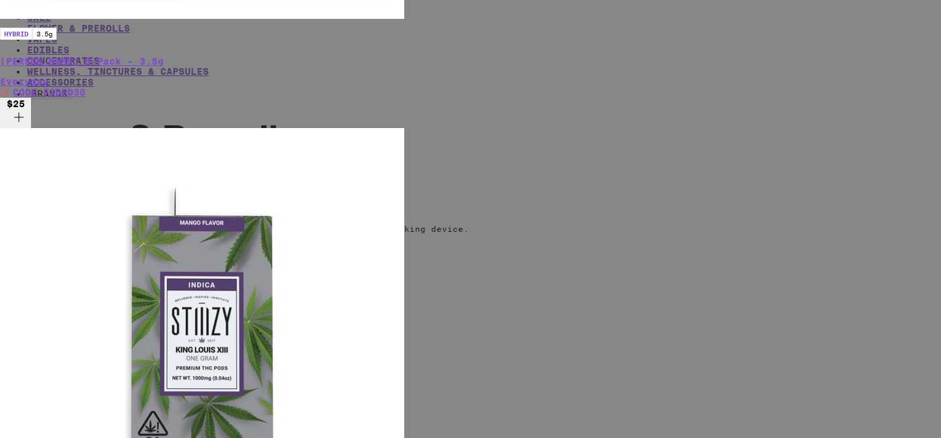
scroll to position [142, 0]
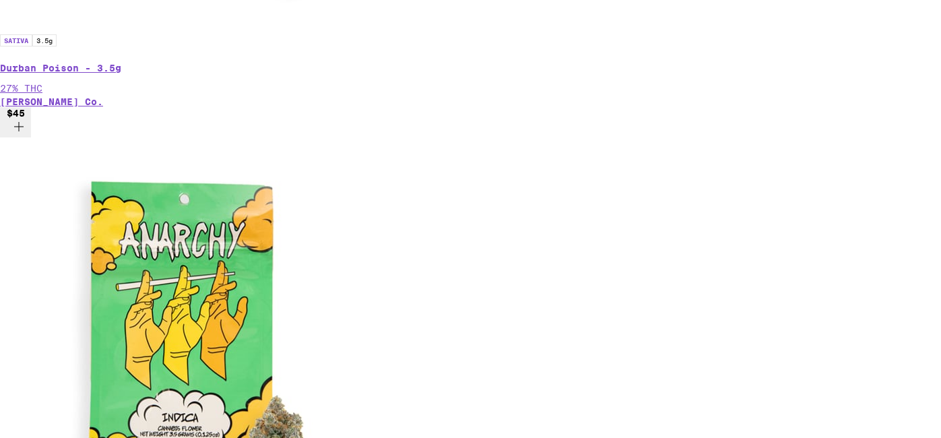
scroll to position [766, 0]
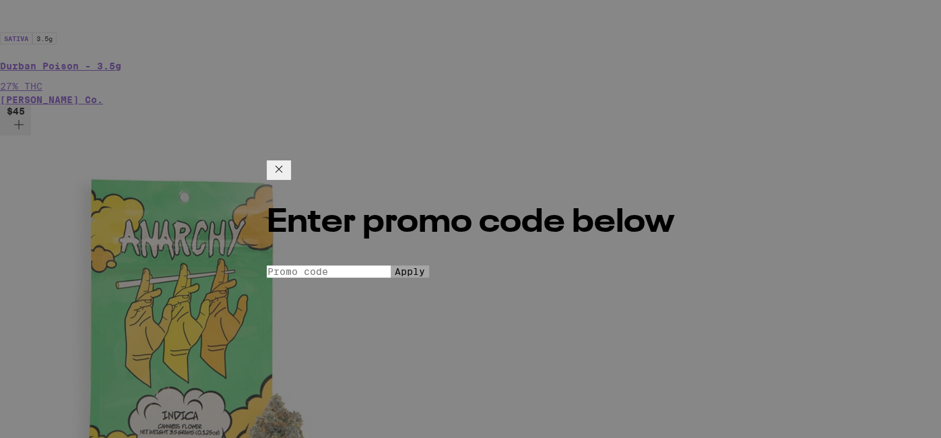
click at [391, 265] on input "Promo Code" at bounding box center [329, 271] width 124 height 12
click at [287, 161] on icon at bounding box center [279, 169] width 16 height 16
